Goal: Transaction & Acquisition: Purchase product/service

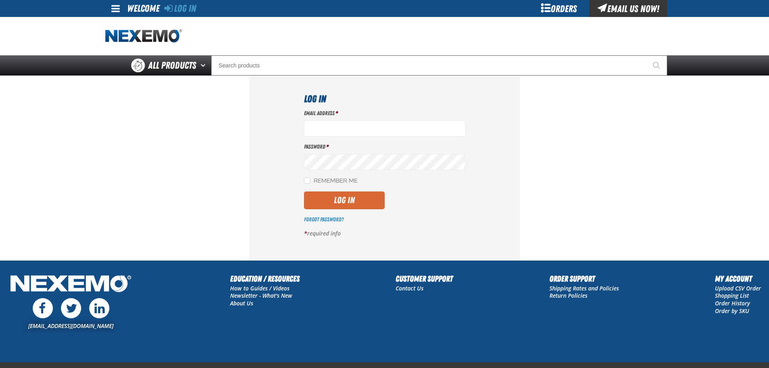
type input "jmeyer@vtaig.com"
click at [355, 206] on button "Log In" at bounding box center [344, 200] width 81 height 18
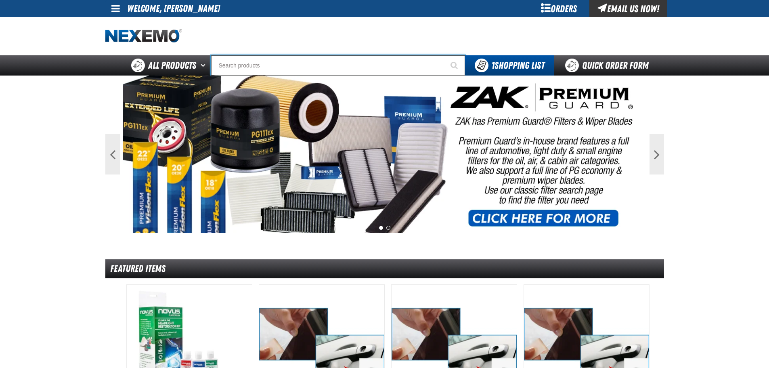
drag, startPoint x: 302, startPoint y: 73, endPoint x: 289, endPoint y: 76, distance: 14.0
click at [302, 73] on input "Search" at bounding box center [338, 65] width 254 height 20
type input "za"
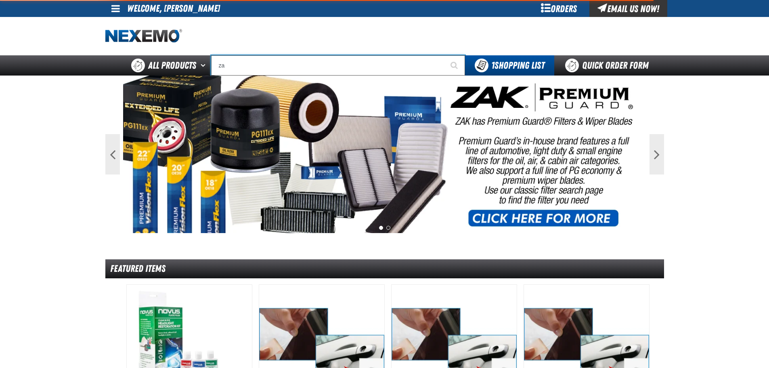
type input "zaKTEK Remittance Register (DOWNLOADABLE)"
type input "zak"
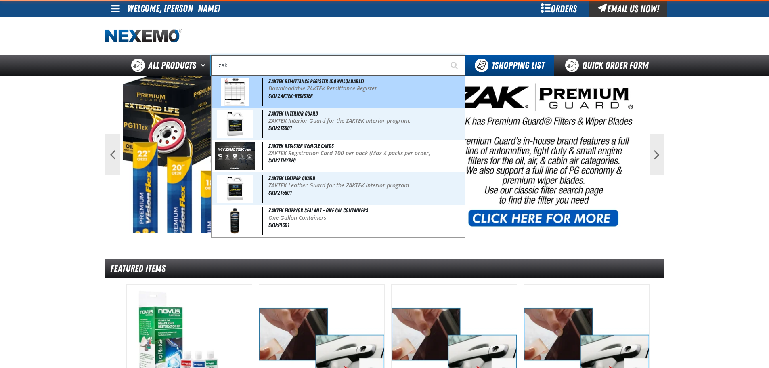
type input "zak Products Customer Benefits Portfolio"
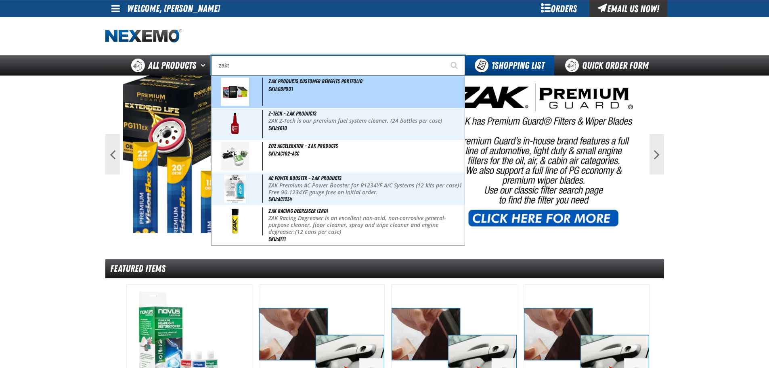
type input "zakte"
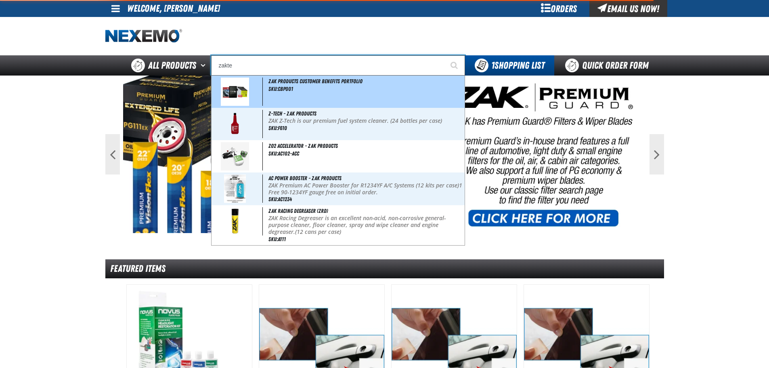
type input "zakteK Remittance Register (DOWNLOADABLE)"
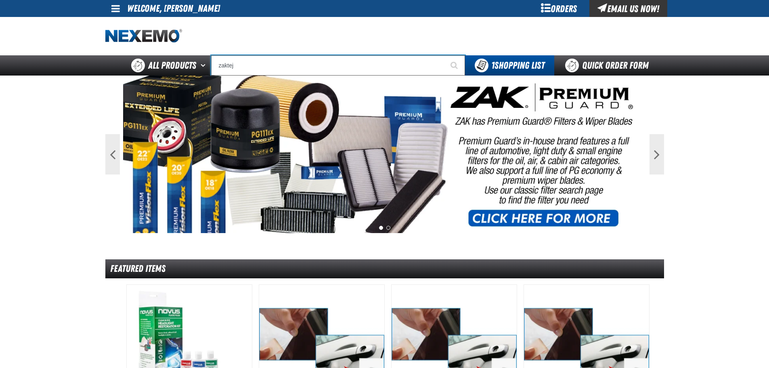
type input "zakte"
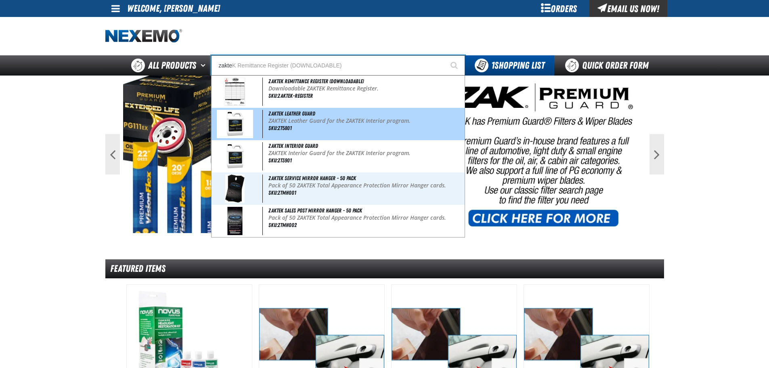
type input "zakteK Remittance Register (DOWNLOADABLE)"
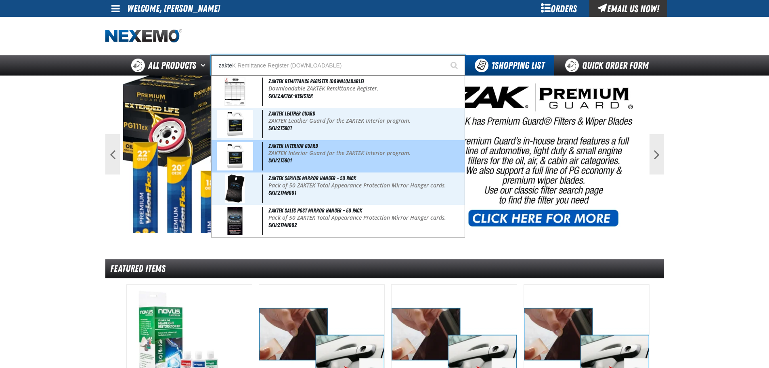
click at [291, 149] on div "ZAKTEK Interior Guard ZAKTEK Interior Guard for the ZAKTEK Interior program. SK…" at bounding box center [337, 156] width 253 height 32
type input "ZAKTEK Interior Guard"
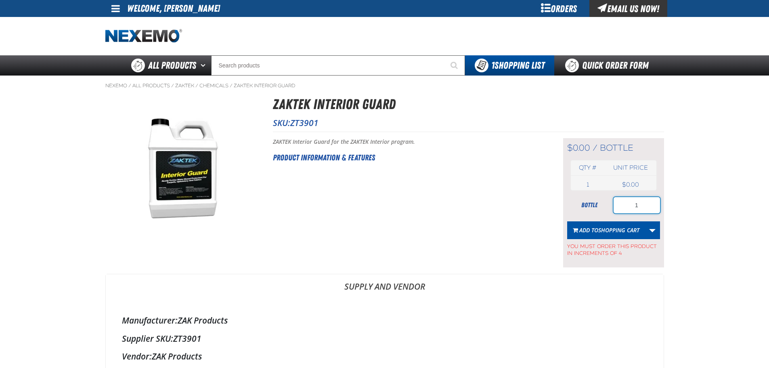
click at [646, 205] on input "1" at bounding box center [636, 205] width 46 height 16
click at [653, 229] on link "More Actions" at bounding box center [651, 230] width 15 height 18
click at [613, 251] on button "Create New Shopping List" at bounding box center [613, 252] width 89 height 14
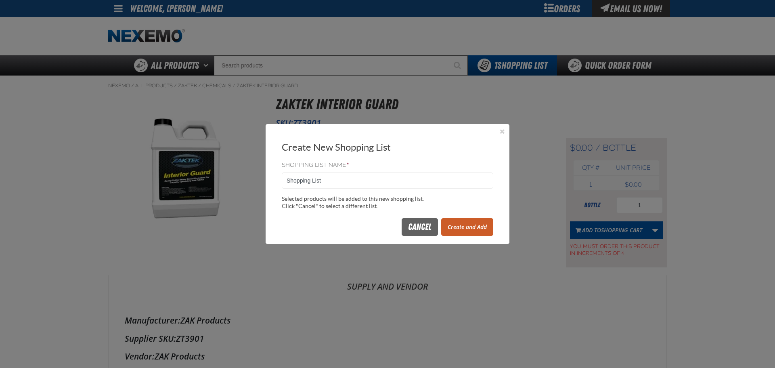
click at [476, 228] on button "Create and Add" at bounding box center [467, 227] width 52 height 18
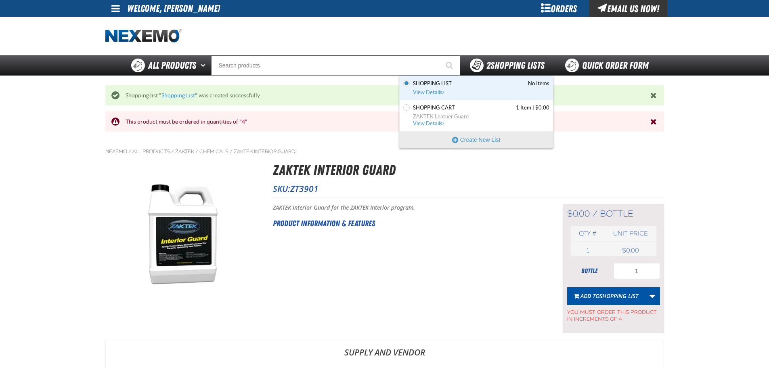
click at [525, 67] on span "2 Shopping Lists" at bounding box center [515, 65] width 58 height 11
click at [434, 83] on span "Shopping List" at bounding box center [432, 83] width 39 height 7
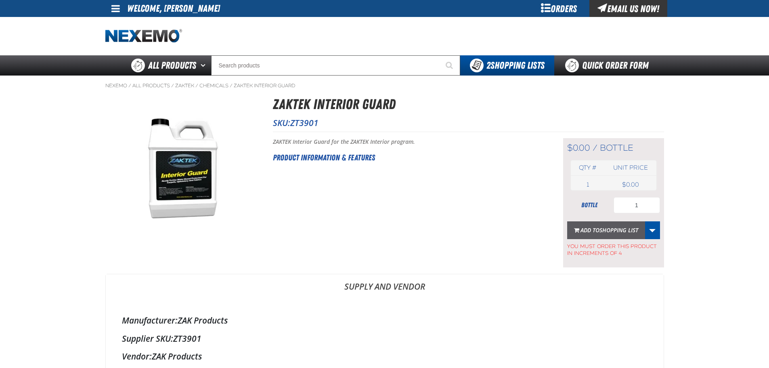
click at [615, 235] on button "Add to Shopping List" at bounding box center [606, 230] width 78 height 18
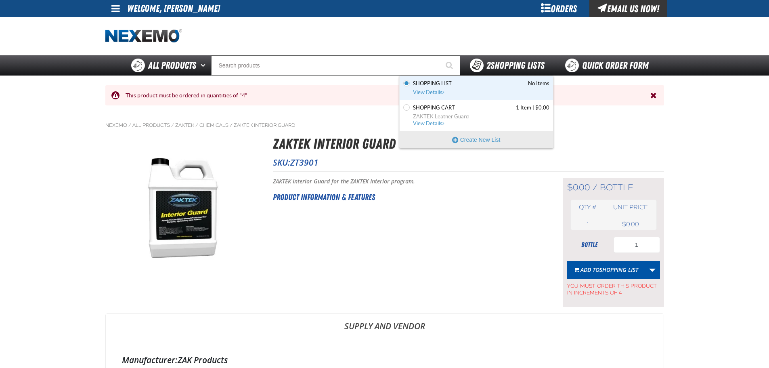
click at [518, 62] on span "2 Shopping Lists" at bounding box center [515, 65] width 58 height 11
click at [439, 90] on span "View Details" at bounding box center [429, 92] width 33 height 6
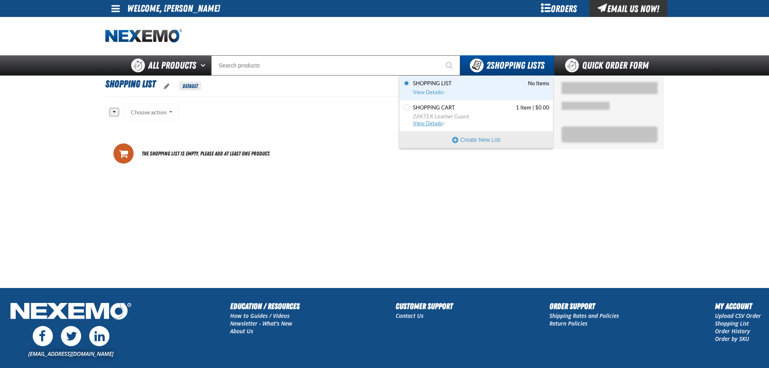
click at [457, 114] on span "ZAKTEK Leather Guard" at bounding box center [481, 116] width 136 height 7
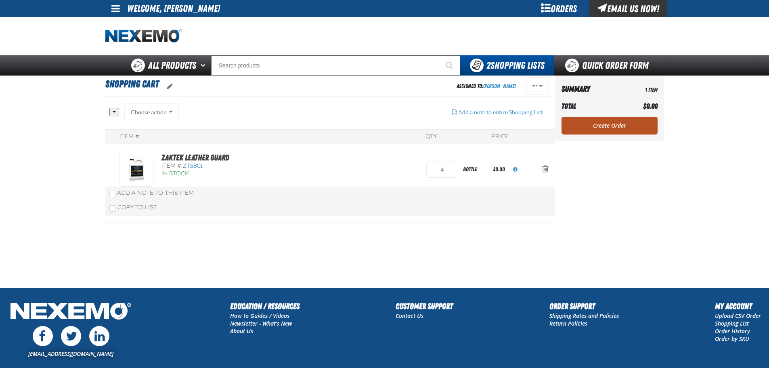
click at [623, 126] on link "Create Order" at bounding box center [609, 126] width 96 height 18
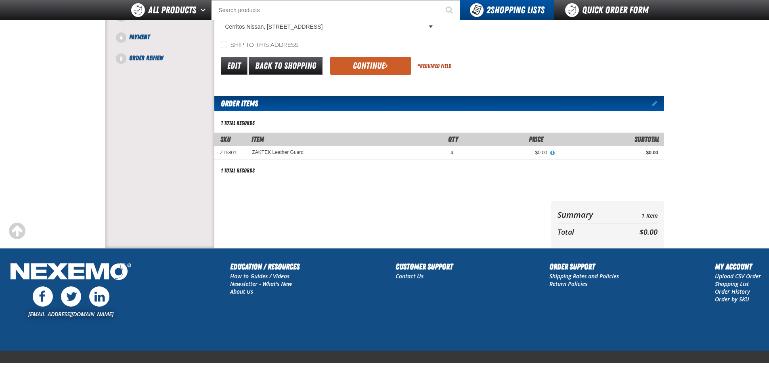
scroll to position [53, 0]
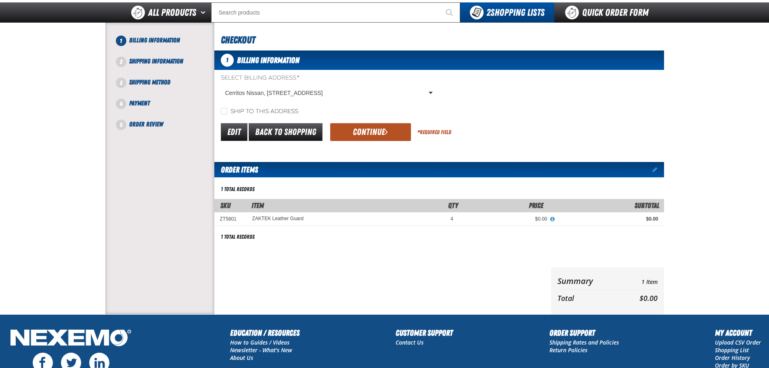
click at [387, 132] on span "submit" at bounding box center [386, 131] width 3 height 9
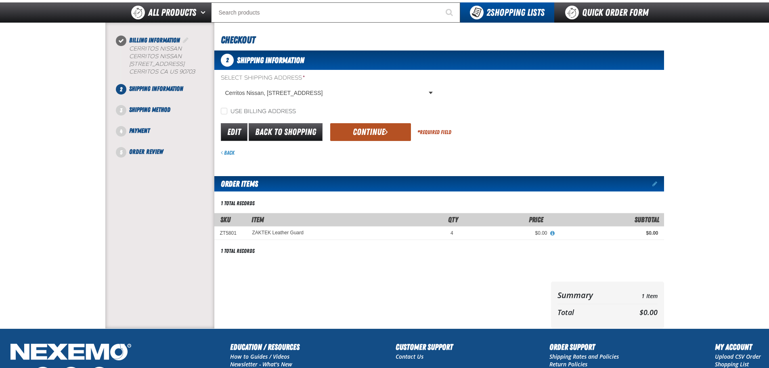
click at [376, 131] on button "Continue" at bounding box center [370, 132] width 81 height 18
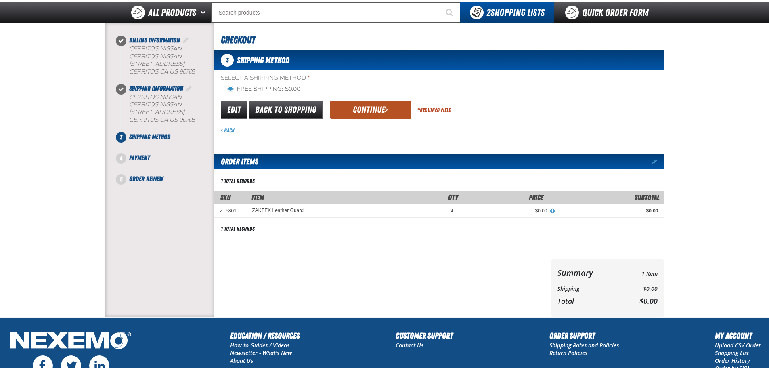
click at [362, 108] on button "Continue" at bounding box center [370, 110] width 81 height 18
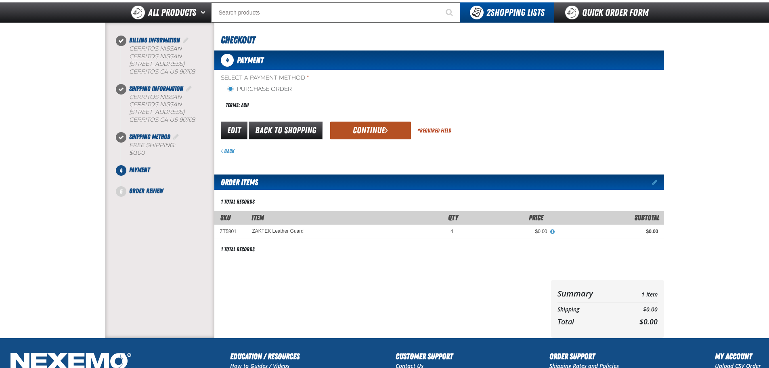
click at [371, 126] on button "Continue" at bounding box center [370, 130] width 81 height 18
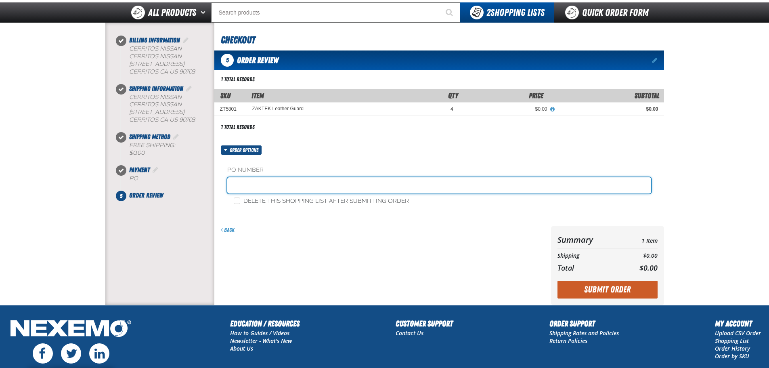
drag, startPoint x: 270, startPoint y: 188, endPoint x: 289, endPoint y: 182, distance: 19.8
click at [270, 188] on input "text" at bounding box center [439, 185] width 424 height 16
type input "j"
type input "H"
type input "j"
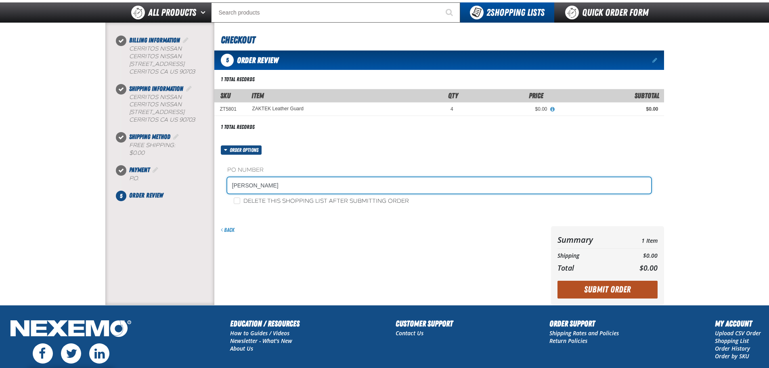
type input "[PERSON_NAME]"
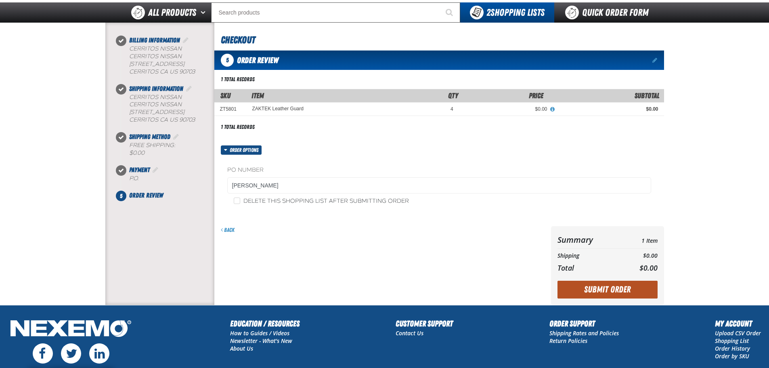
click at [613, 286] on button "Submit Order" at bounding box center [607, 289] width 100 height 18
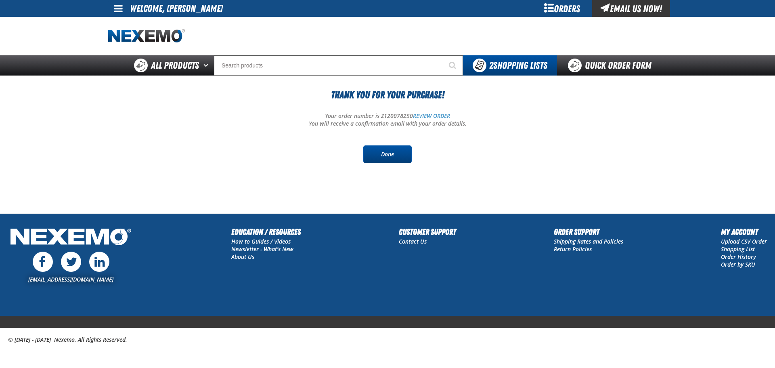
click at [402, 159] on link "Done" at bounding box center [387, 154] width 48 height 18
